Goal: Task Accomplishment & Management: Manage account settings

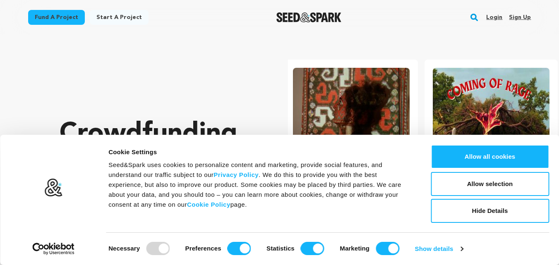
scroll to position [0, 146]
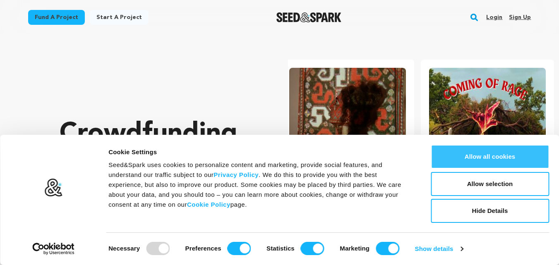
click at [522, 153] on button "Allow all cookies" at bounding box center [490, 157] width 118 height 24
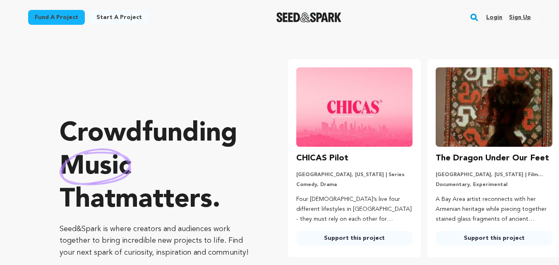
scroll to position [0, 0]
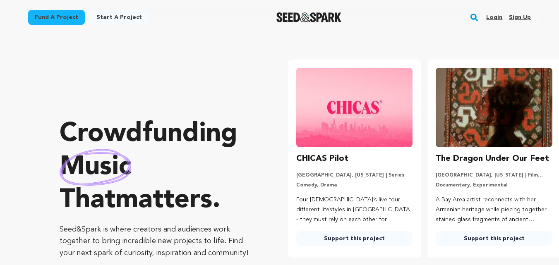
click at [527, 16] on link "Sign up" at bounding box center [520, 17] width 22 height 13
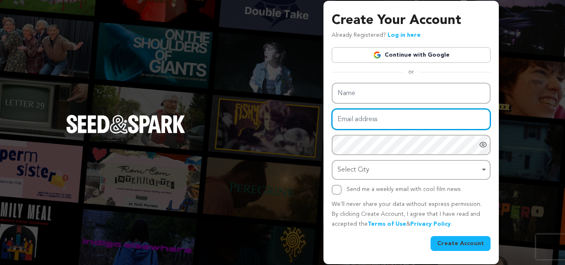
type input "phyllislighthealing@gmail.com"
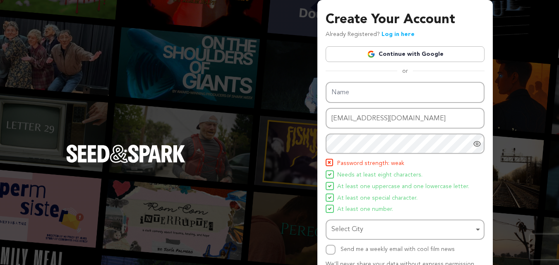
click at [406, 34] on link "Log in here" at bounding box center [397, 34] width 33 height 6
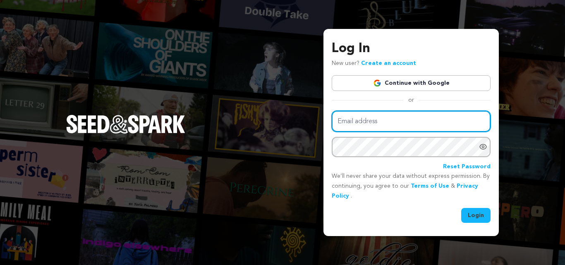
type input "phyllislighthealing@gmail.com"
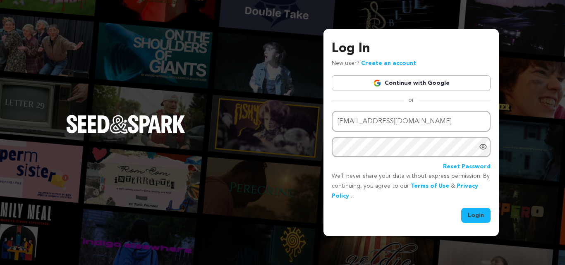
click at [477, 218] on button "Login" at bounding box center [475, 215] width 29 height 15
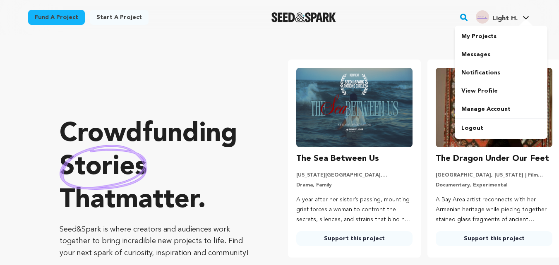
click at [506, 22] on span "Light H." at bounding box center [504, 18] width 25 height 7
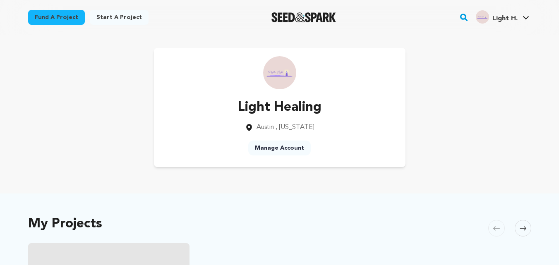
click at [525, 18] on icon at bounding box center [526, 17] width 6 height 3
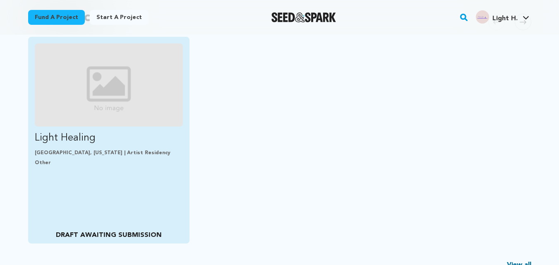
scroll to position [207, 0]
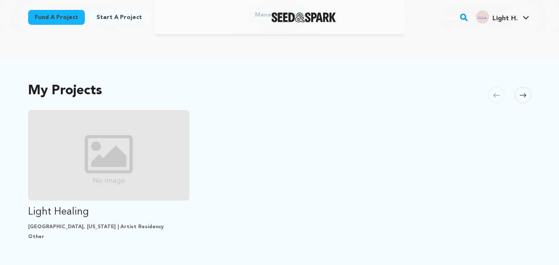
scroll to position [83, 0]
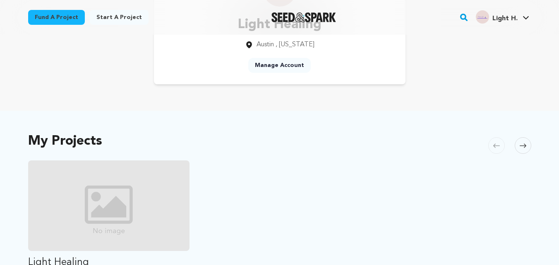
click at [285, 62] on link "Manage Account" at bounding box center [279, 65] width 62 height 15
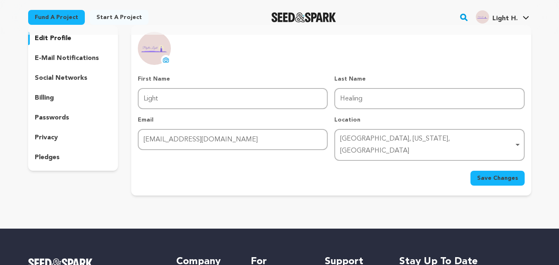
scroll to position [41, 0]
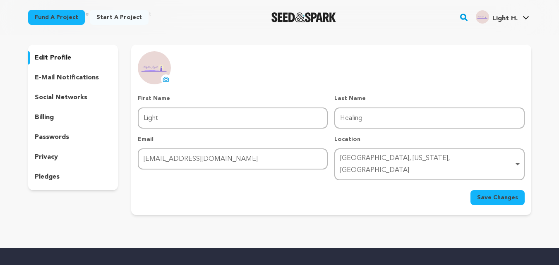
click at [54, 96] on p "social networks" at bounding box center [61, 98] width 53 height 10
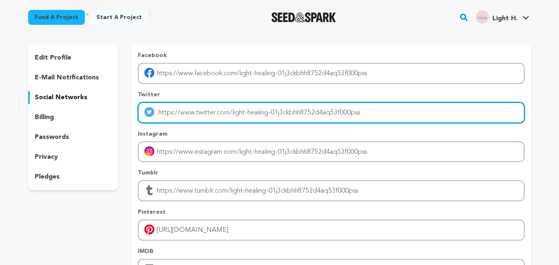
click at [304, 111] on input "Enter twitter profile link" at bounding box center [331, 112] width 386 height 21
drag, startPoint x: 370, startPoint y: 111, endPoint x: 323, endPoint y: 109, distance: 47.2
click at [323, 109] on input "Enter twitter profile link" at bounding box center [331, 112] width 386 height 21
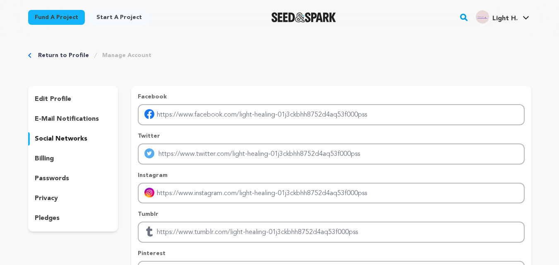
click at [115, 16] on link "Start a project" at bounding box center [119, 17] width 59 height 15
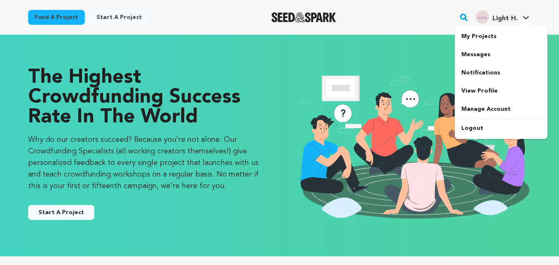
click at [511, 19] on span "Light H." at bounding box center [504, 18] width 25 height 7
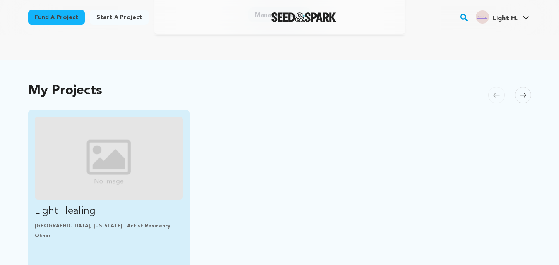
scroll to position [165, 0]
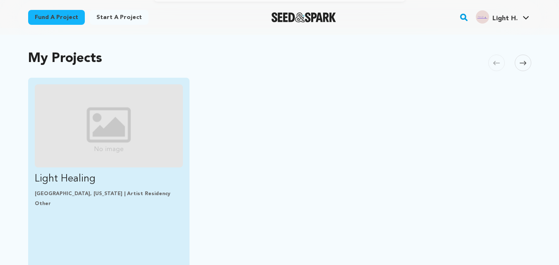
click at [88, 165] on img "Fund Light Healing" at bounding box center [109, 125] width 148 height 83
